Goal: Navigation & Orientation: Understand site structure

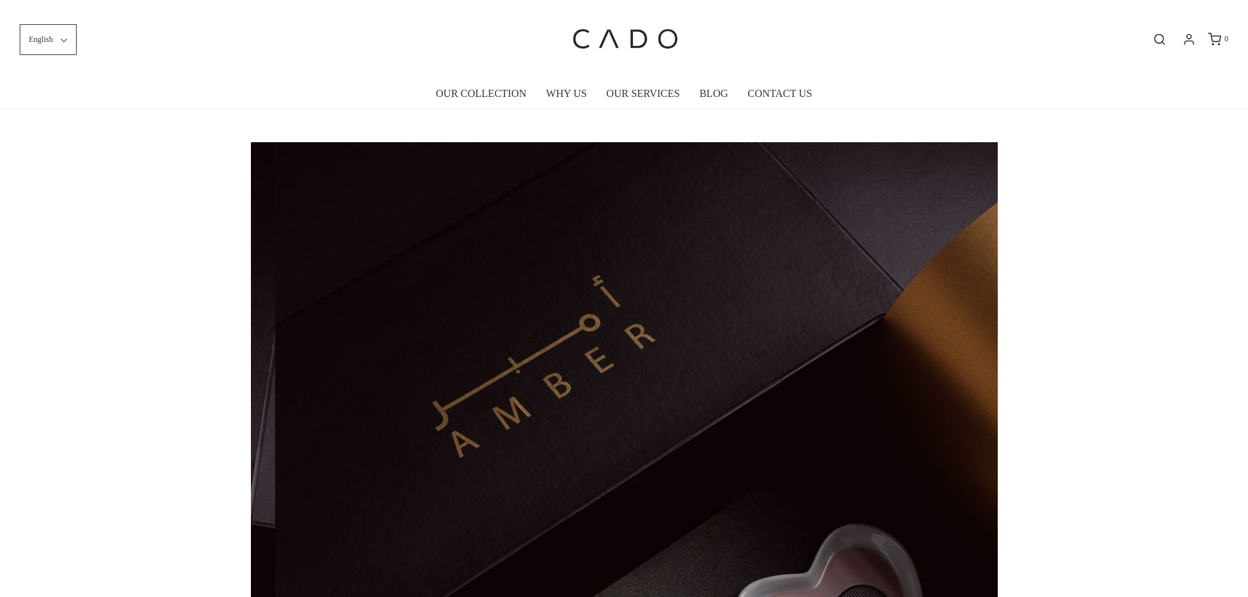
scroll to position [0, 747]
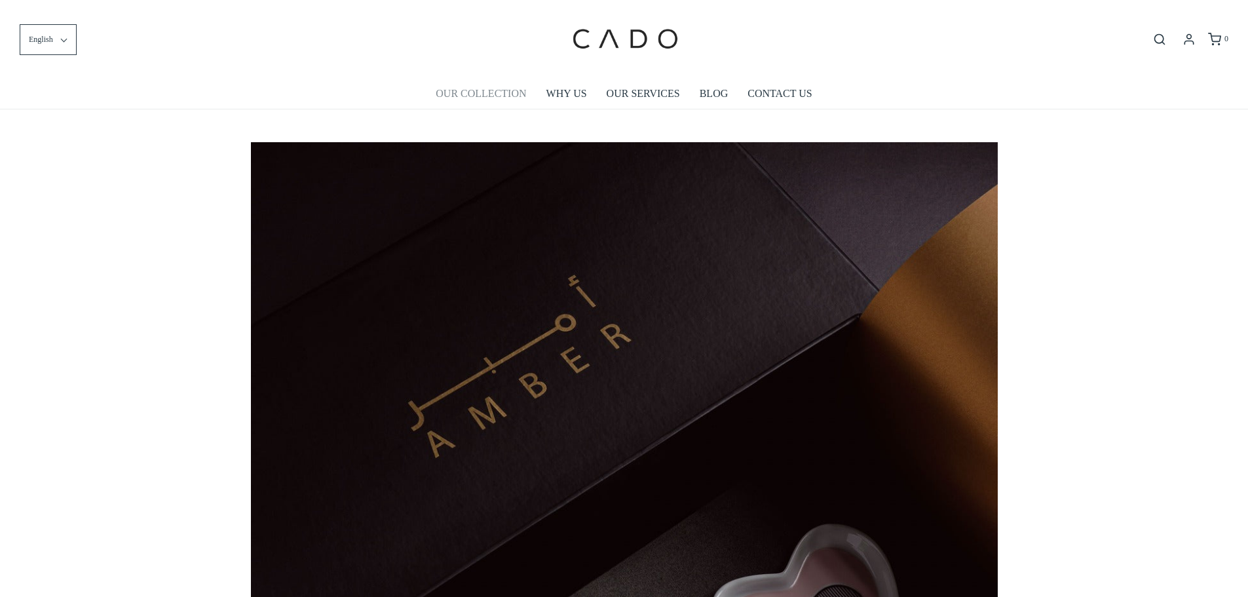
click at [488, 94] on link "OUR COLLECTION" at bounding box center [481, 94] width 90 height 30
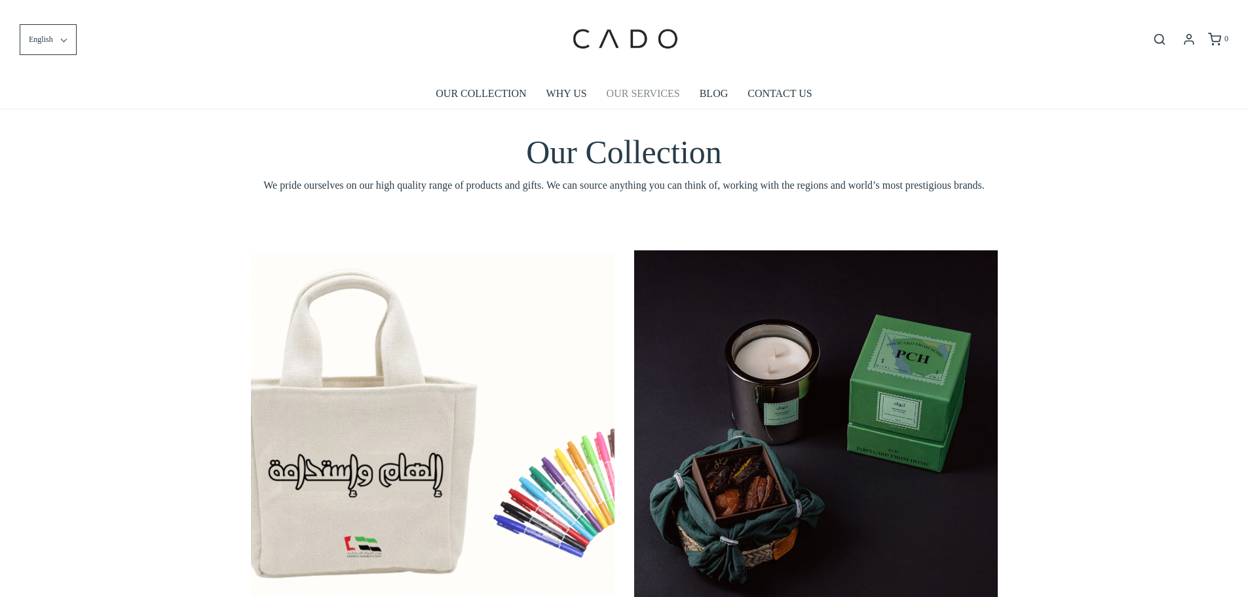
click at [632, 85] on link "OUR SERVICES" at bounding box center [643, 94] width 73 height 30
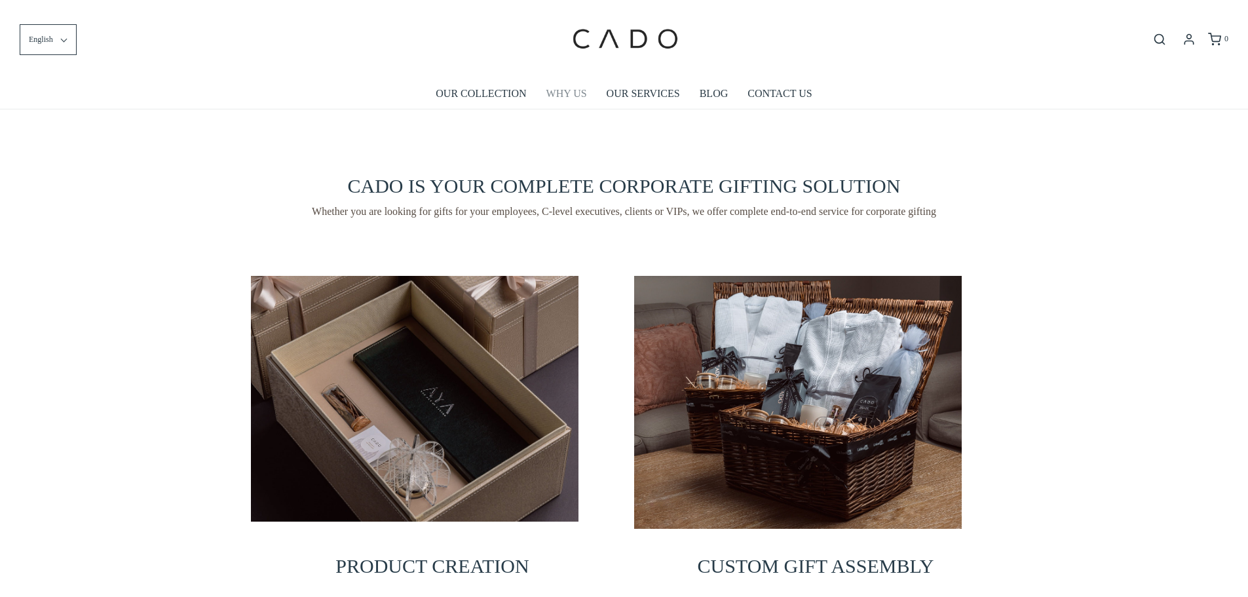
click at [576, 100] on link "WHY US" at bounding box center [566, 94] width 41 height 30
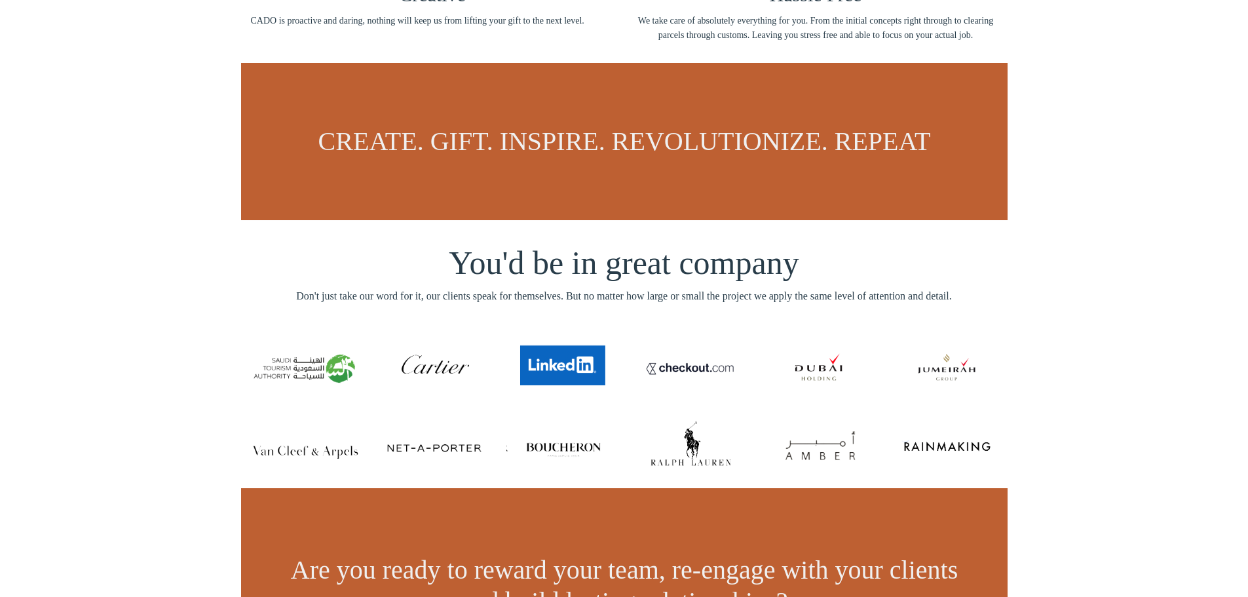
scroll to position [438, 0]
